Goal: Task Accomplishment & Management: Complete application form

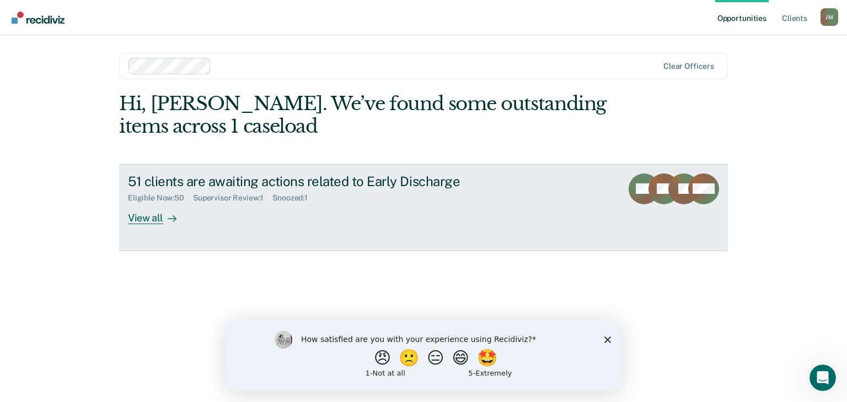
click at [156, 224] on link "51 clients are awaiting actions related to Early Discharge Eligible Now : 50 Su…" at bounding box center [423, 207] width 609 height 87
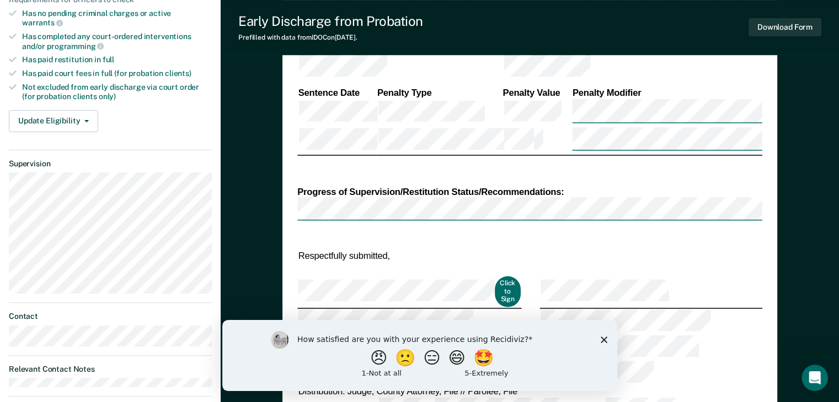
scroll to position [386, 0]
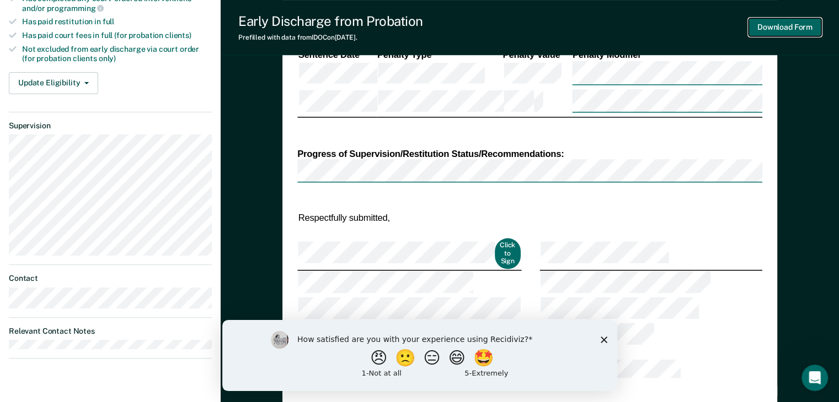
click at [785, 33] on button "Download Form" at bounding box center [784, 27] width 73 height 18
type textarea "x"
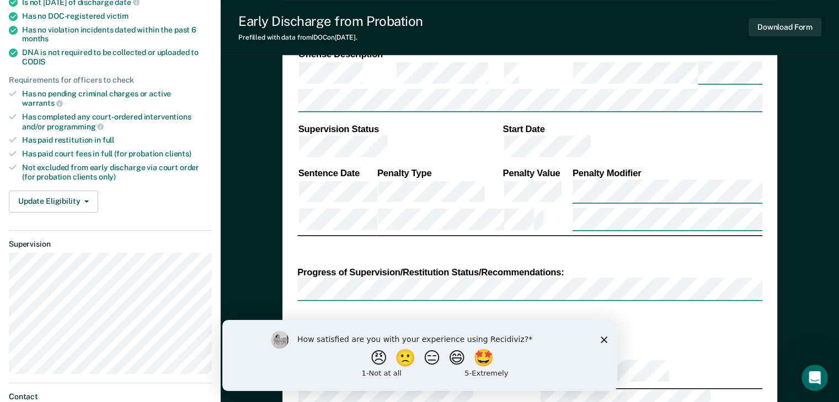
scroll to position [331, 0]
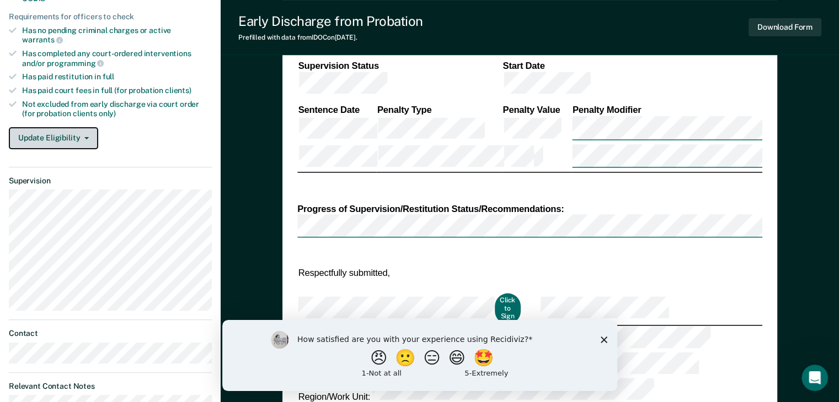
click at [87, 127] on button "Update Eligibility" at bounding box center [53, 138] width 89 height 22
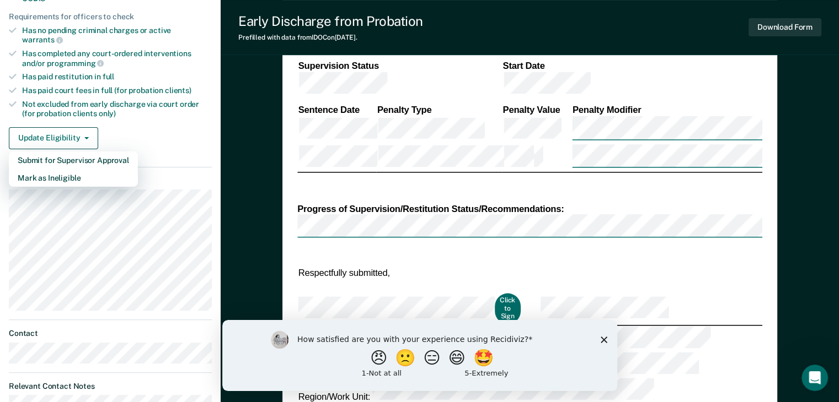
click at [130, 127] on div "Update Eligibility Submit for Supervisor Approval [PERSON_NAME] as Ineligible" at bounding box center [110, 138] width 203 height 22
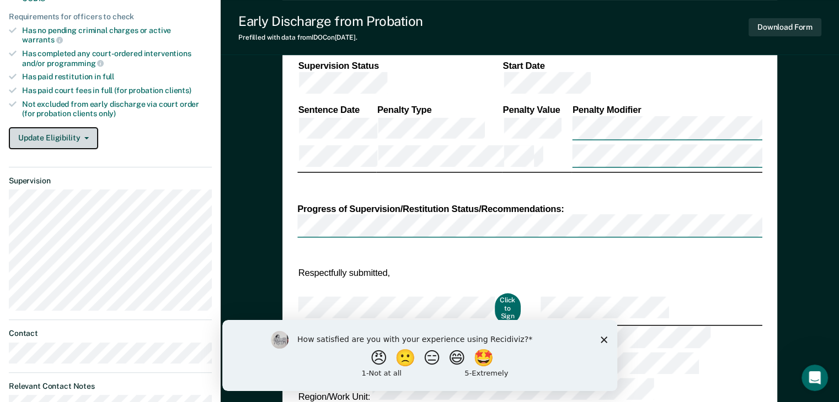
click at [79, 127] on button "Update Eligibility" at bounding box center [53, 138] width 89 height 22
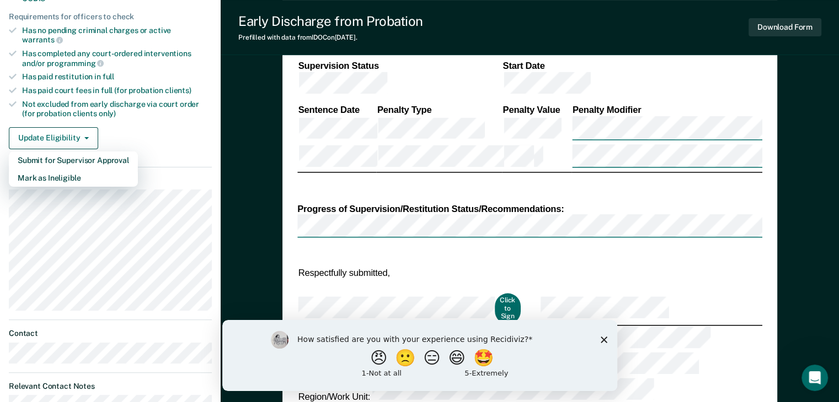
click at [438, 202] on div "Progress of Supervision/Restitution Status/Recommendations:" at bounding box center [529, 208] width 465 height 12
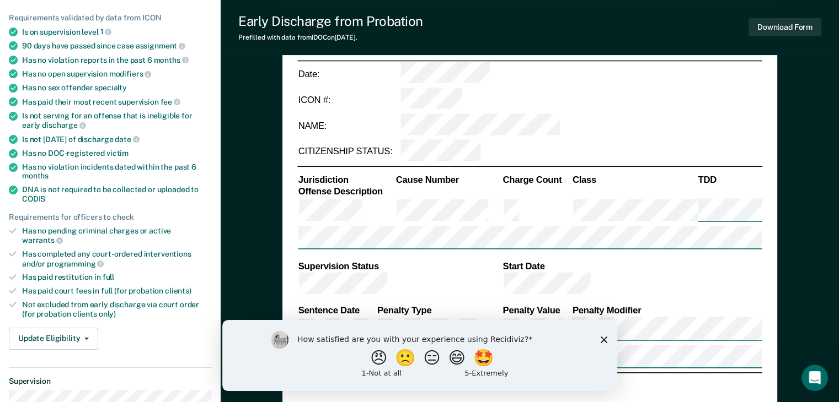
scroll to position [165, 0]
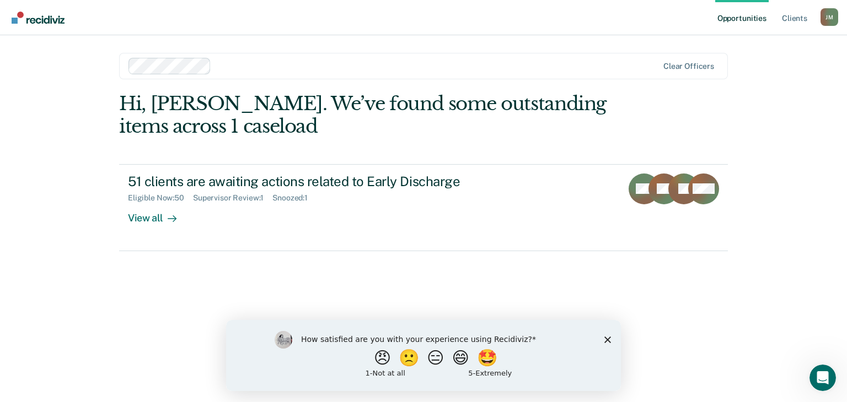
click at [609, 340] on icon "Close survey" at bounding box center [607, 339] width 7 height 7
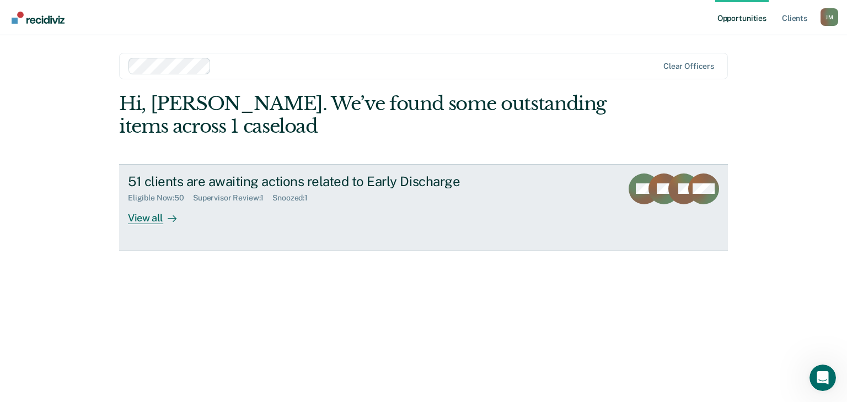
click at [162, 208] on div "View all" at bounding box center [159, 214] width 62 height 22
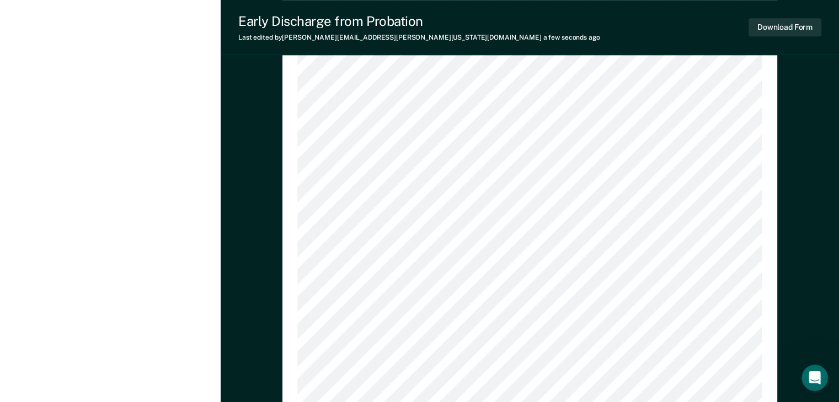
scroll to position [803, 0]
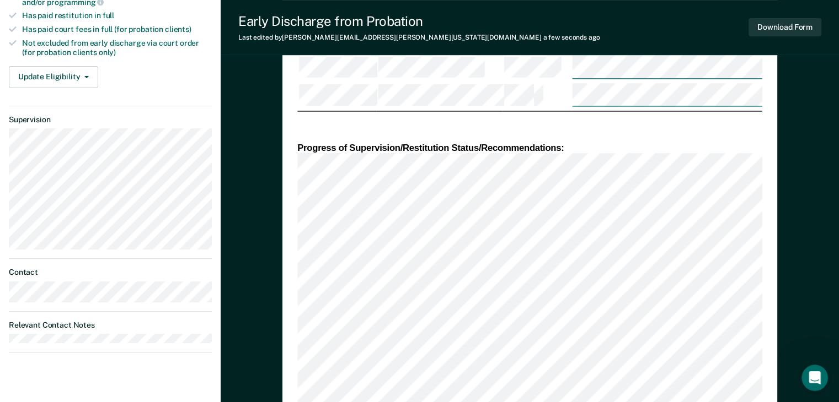
scroll to position [379, 0]
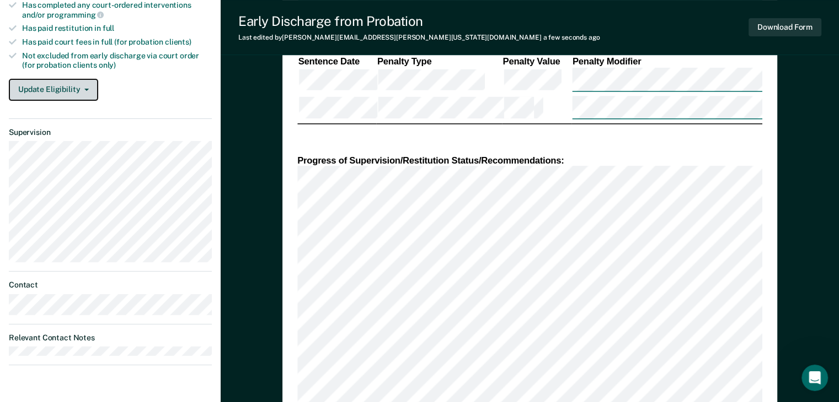
click at [90, 79] on button "Update Eligibility" at bounding box center [53, 90] width 89 height 22
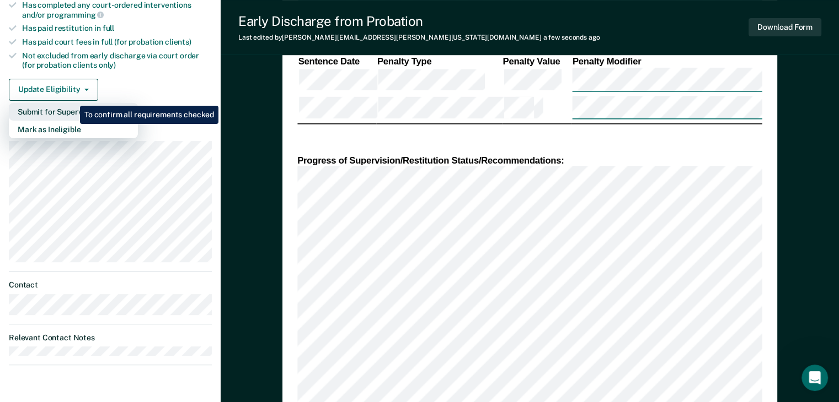
click at [72, 103] on button "Submit for Supervisor Approval" at bounding box center [73, 112] width 129 height 18
type textarea "x"
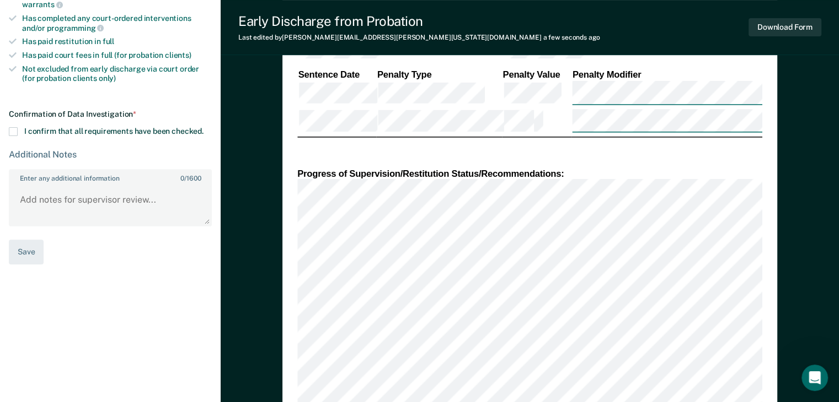
scroll to position [324, 0]
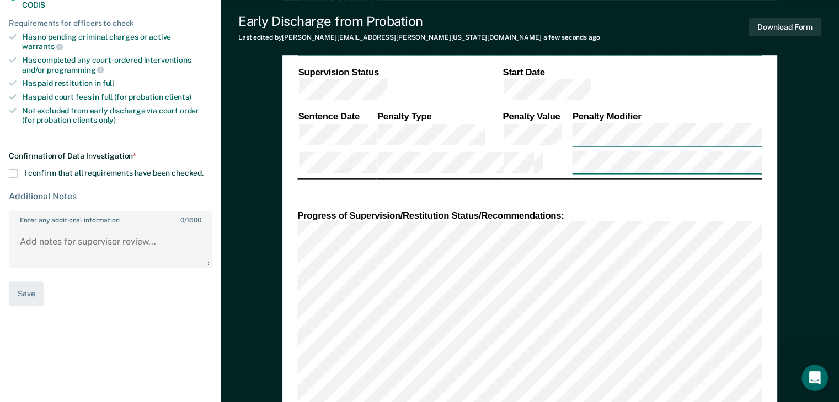
click at [12, 169] on span at bounding box center [13, 173] width 9 height 9
click at [203, 169] on input "I confirm that all requirements have been checked." at bounding box center [203, 169] width 0 height 0
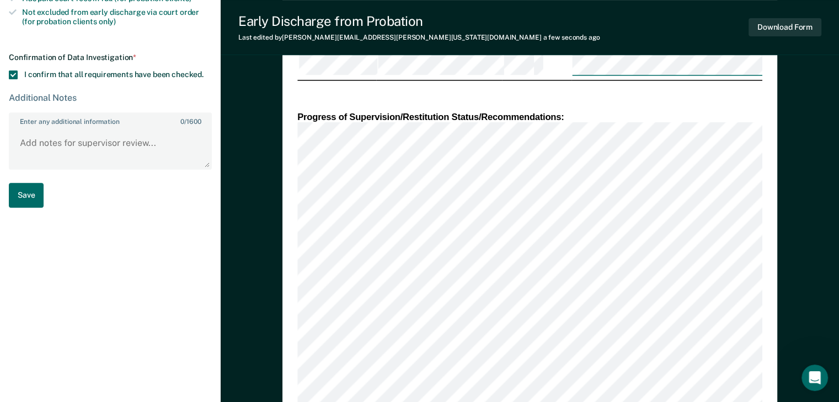
scroll to position [434, 0]
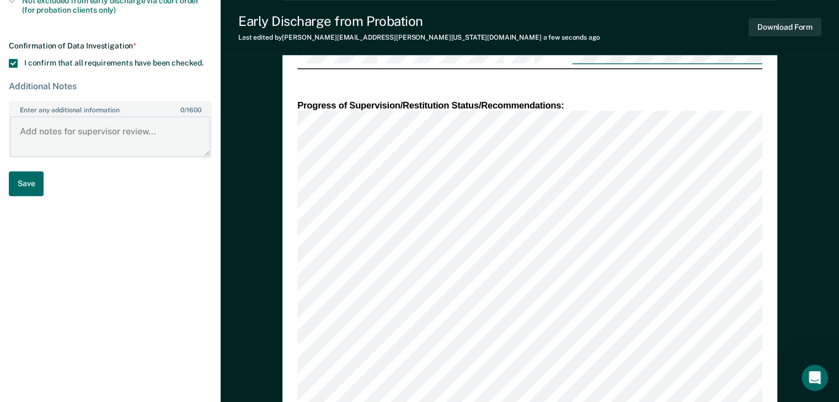
click at [20, 116] on textarea "Enter any additional information 0 / 1600" at bounding box center [110, 136] width 201 height 41
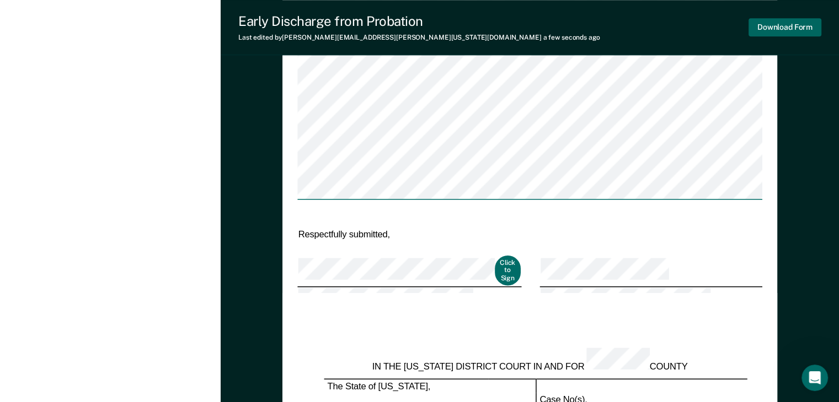
scroll to position [1041, 0]
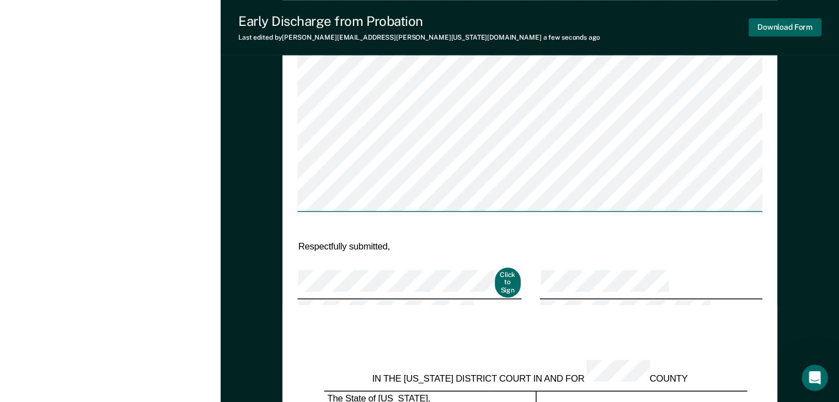
type textarea "Discharge ready for review in Icon."
click at [788, 20] on button "Download Form" at bounding box center [784, 27] width 73 height 18
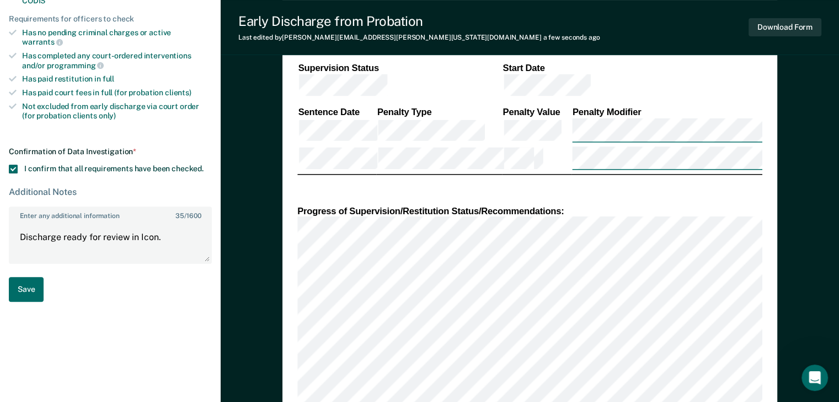
scroll to position [379, 0]
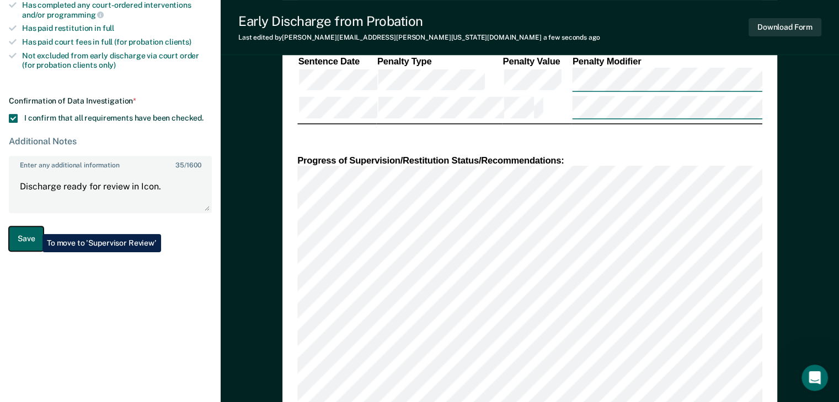
click at [34, 227] on button "Save" at bounding box center [26, 239] width 35 height 25
type textarea "x"
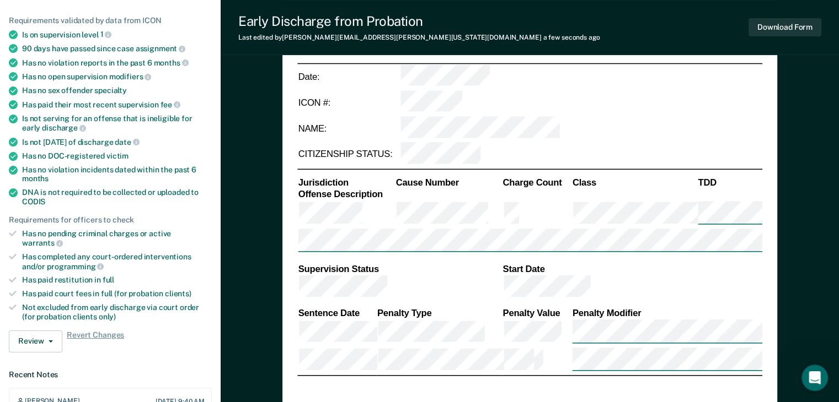
scroll to position [0, 0]
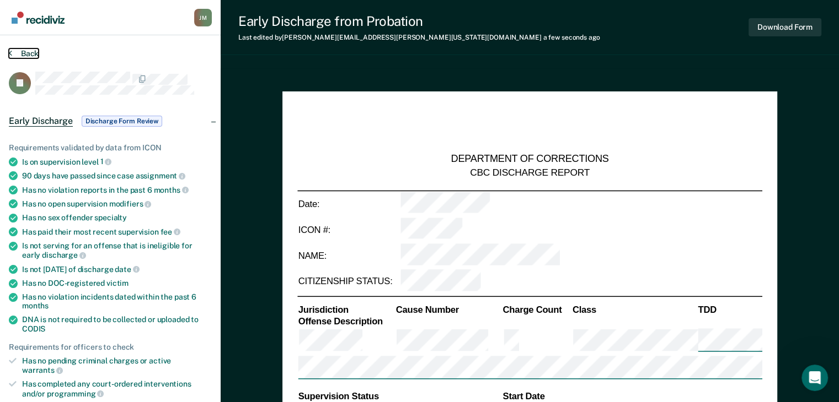
click at [22, 56] on button "Back" at bounding box center [24, 54] width 30 height 10
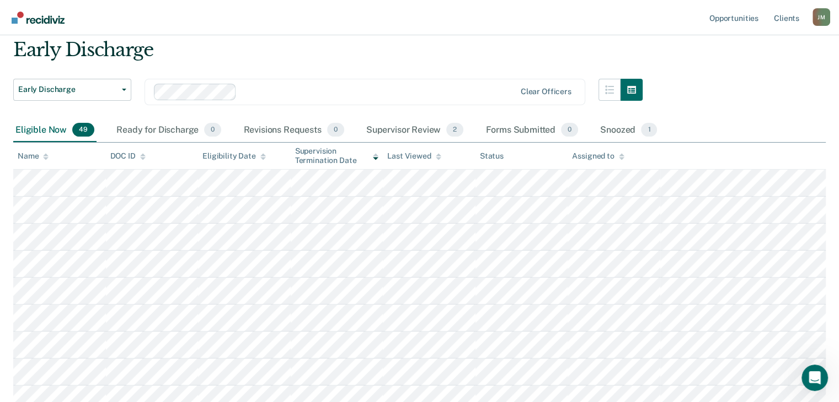
scroll to position [55, 0]
